Goal: Task Accomplishment & Management: Manage account settings

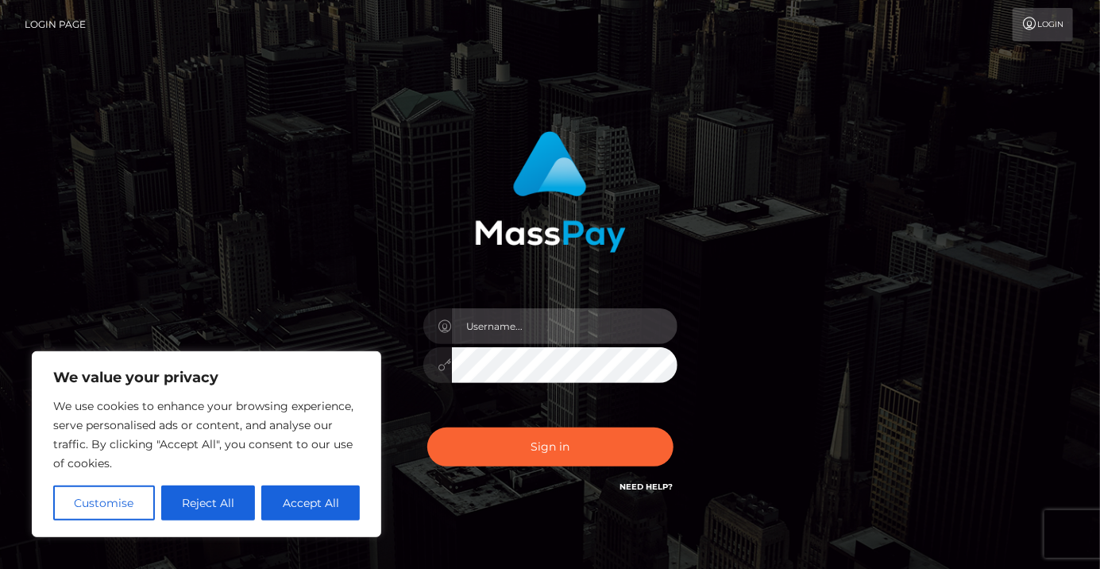
click at [614, 322] on input "text" at bounding box center [565, 326] width 226 height 36
type input "[EMAIL_ADDRESS][DOMAIN_NAME]"
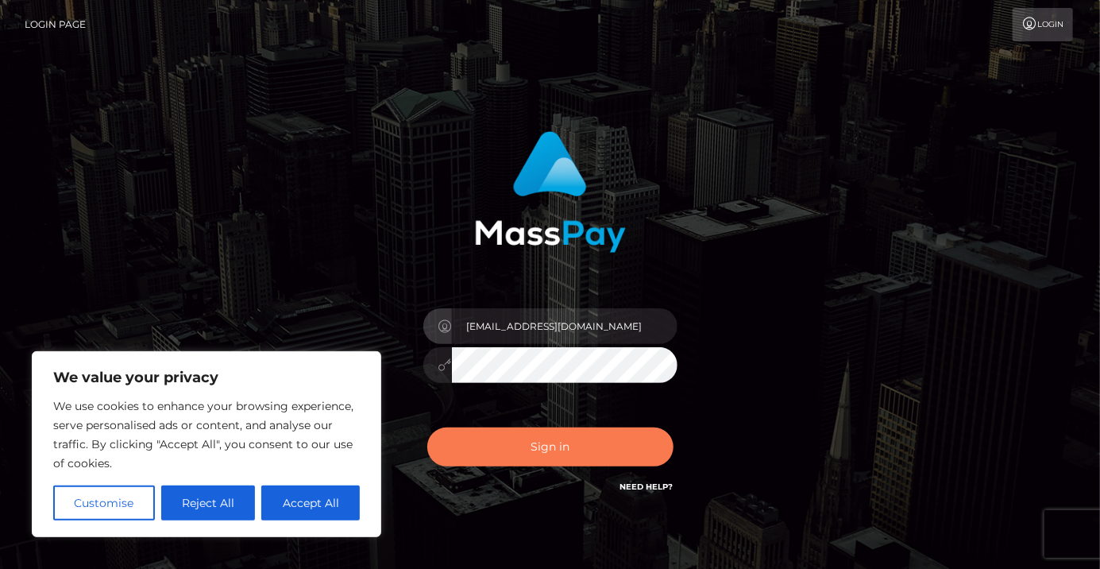
click at [614, 453] on button "Sign in" at bounding box center [550, 446] width 246 height 39
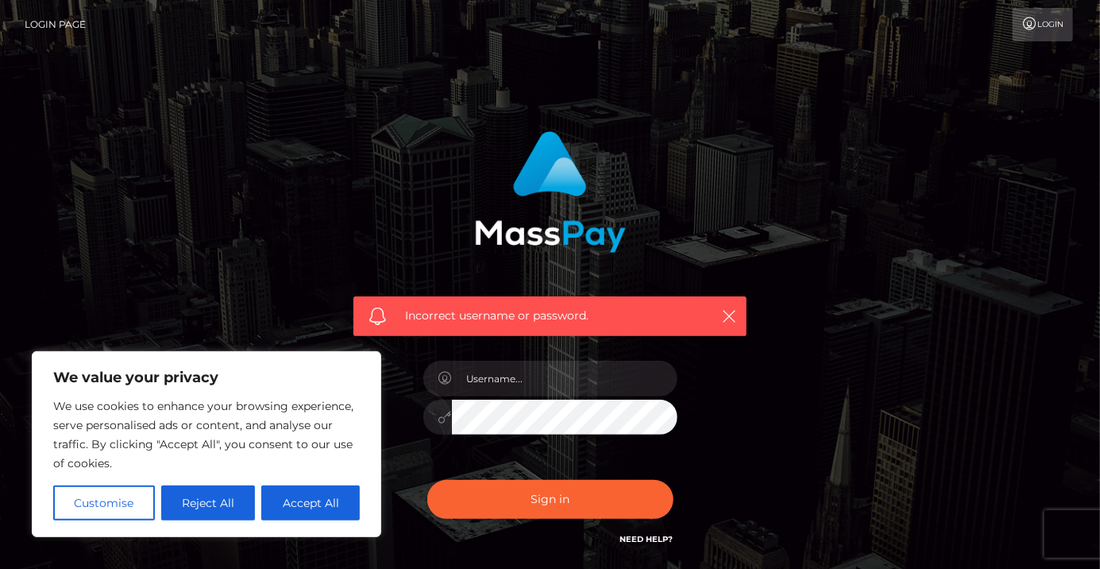
click at [289, 511] on button "Accept All" at bounding box center [310, 502] width 98 height 35
checkbox input "true"
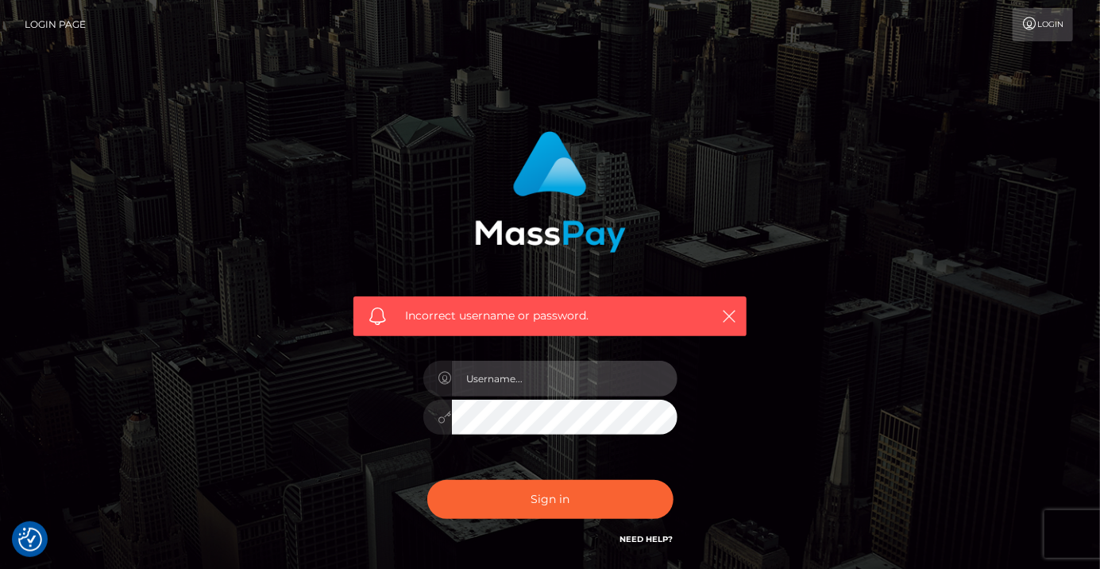
click at [628, 375] on input "text" at bounding box center [565, 379] width 226 height 36
type input "[EMAIL_ADDRESS][DOMAIN_NAME]"
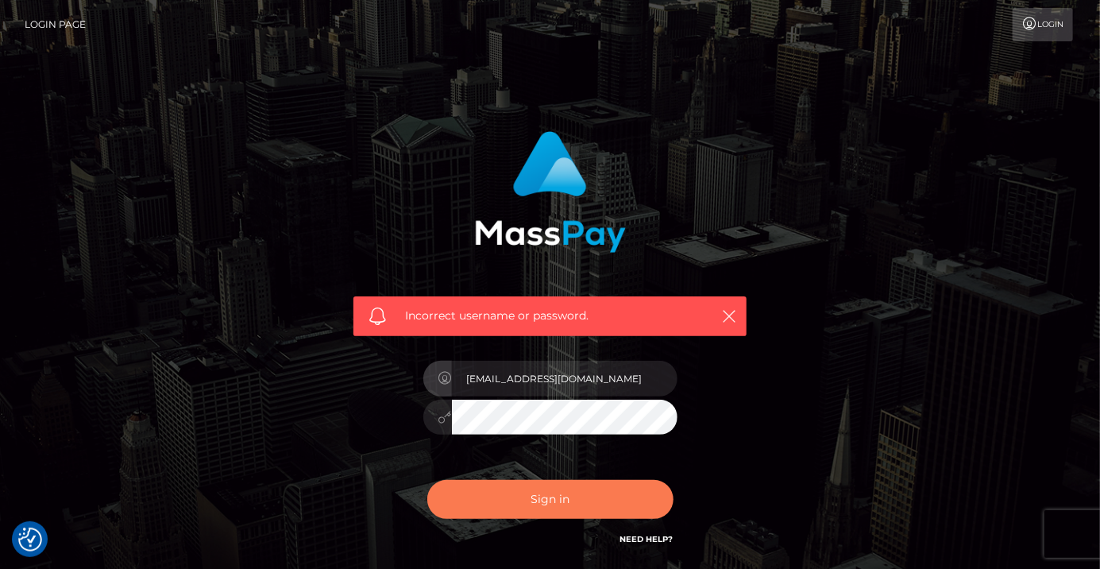
click at [608, 501] on button "Sign in" at bounding box center [550, 499] width 246 height 39
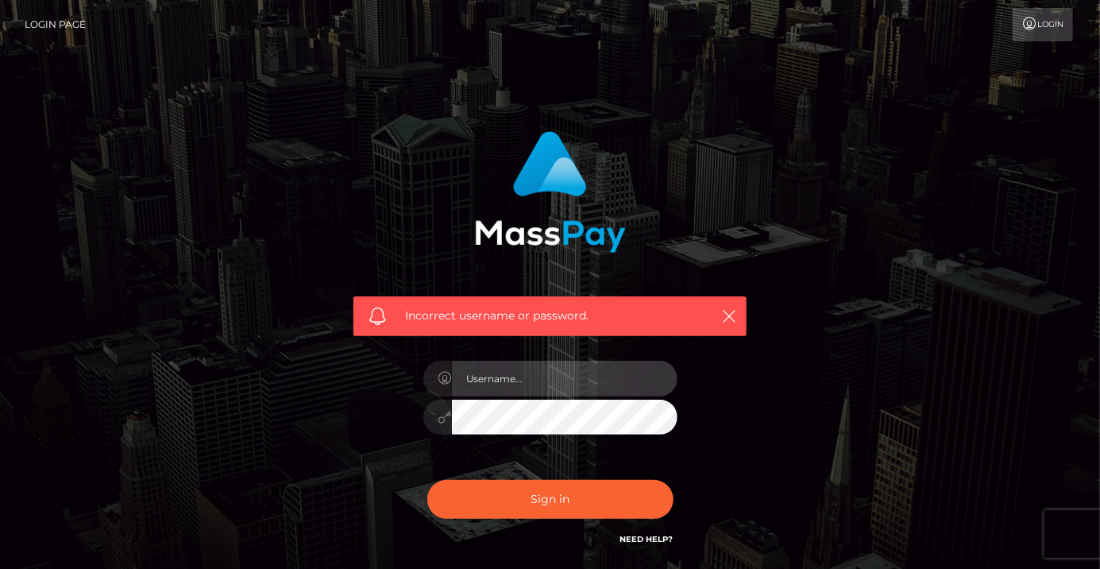
click at [616, 382] on input "text" at bounding box center [565, 379] width 226 height 36
type input "[EMAIL_ADDRESS][DOMAIN_NAME]"
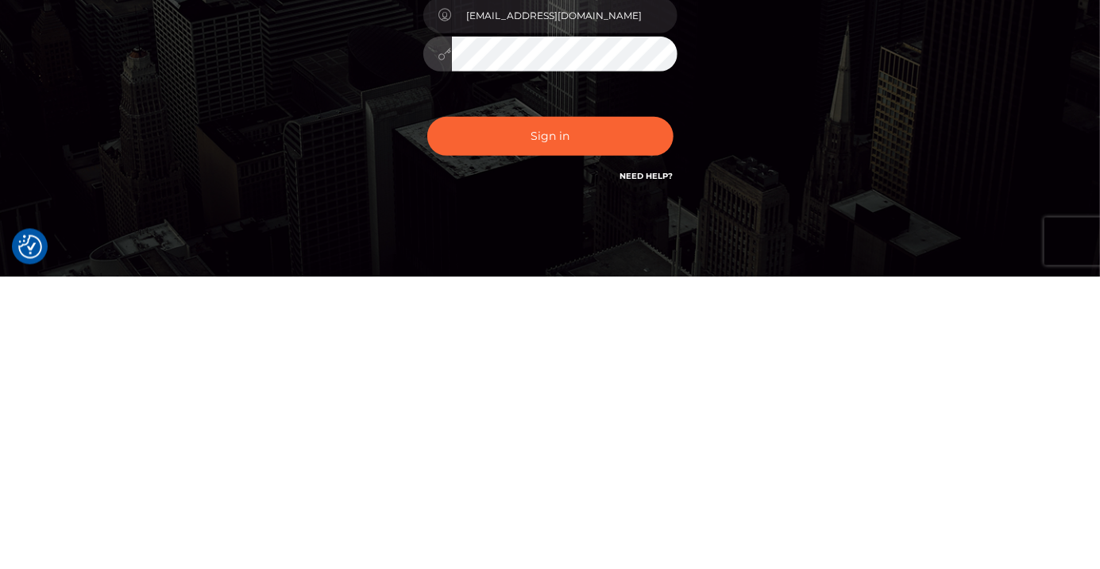
scroll to position [71, 0]
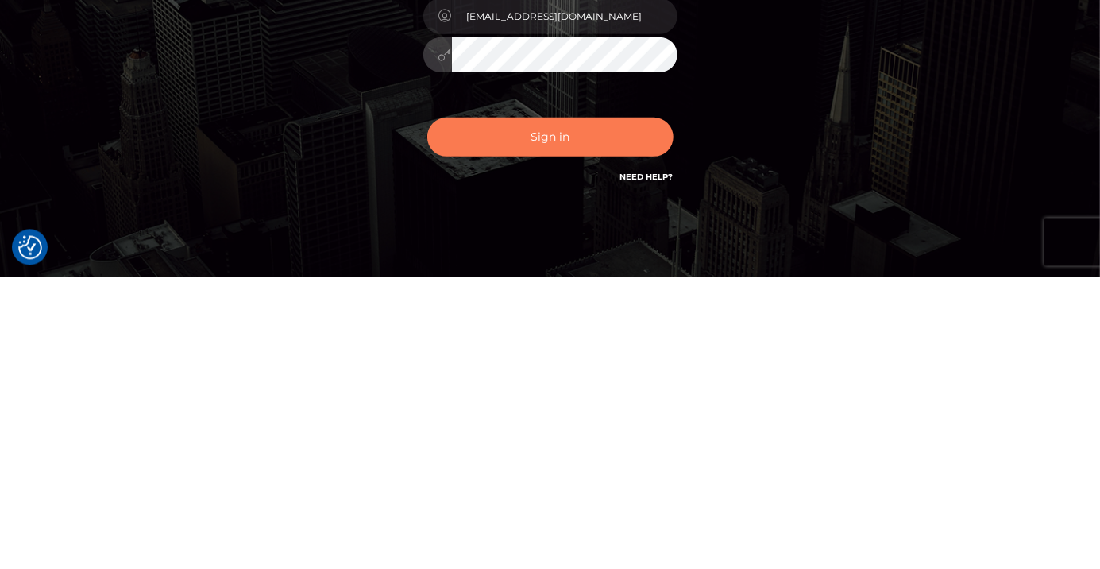
click at [570, 447] on button "Sign in" at bounding box center [550, 428] width 246 height 39
